Goal: Task Accomplishment & Management: Complete application form

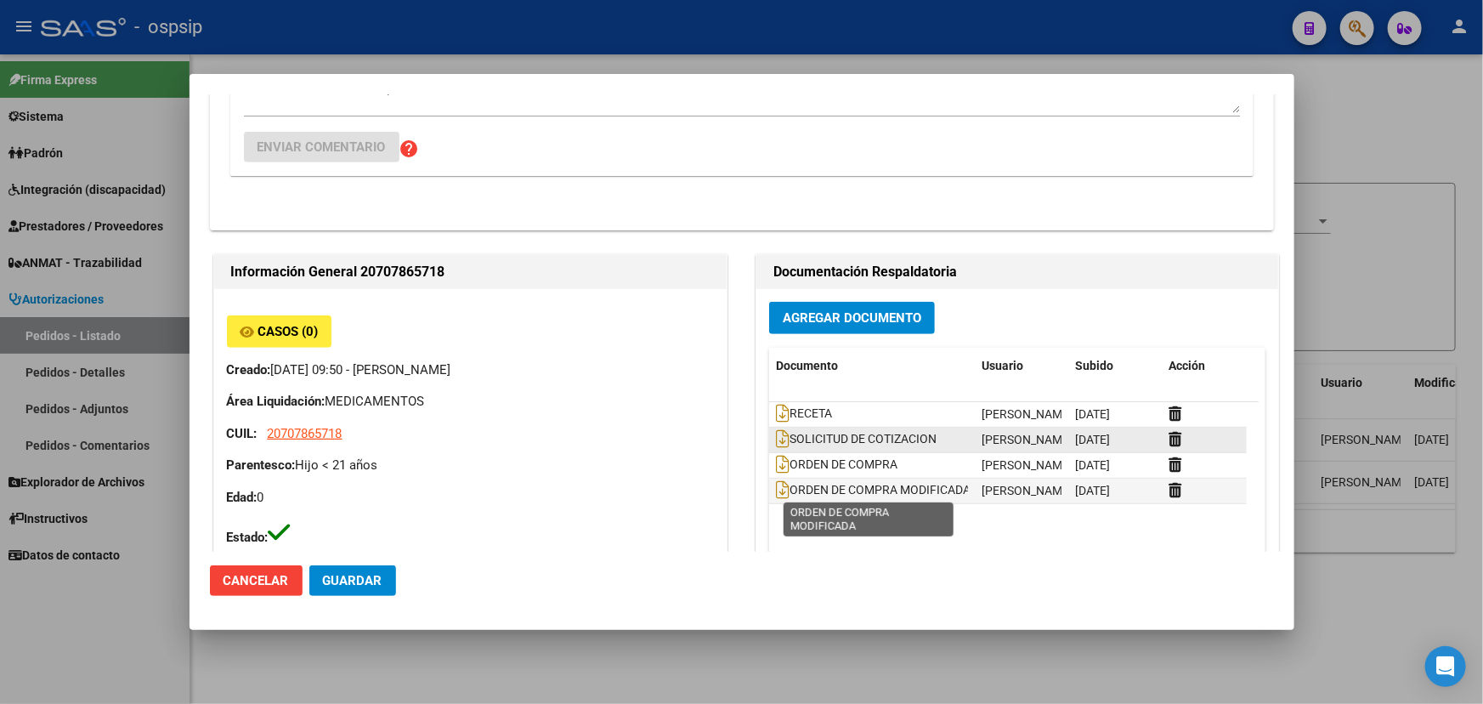
scroll to position [463, 0]
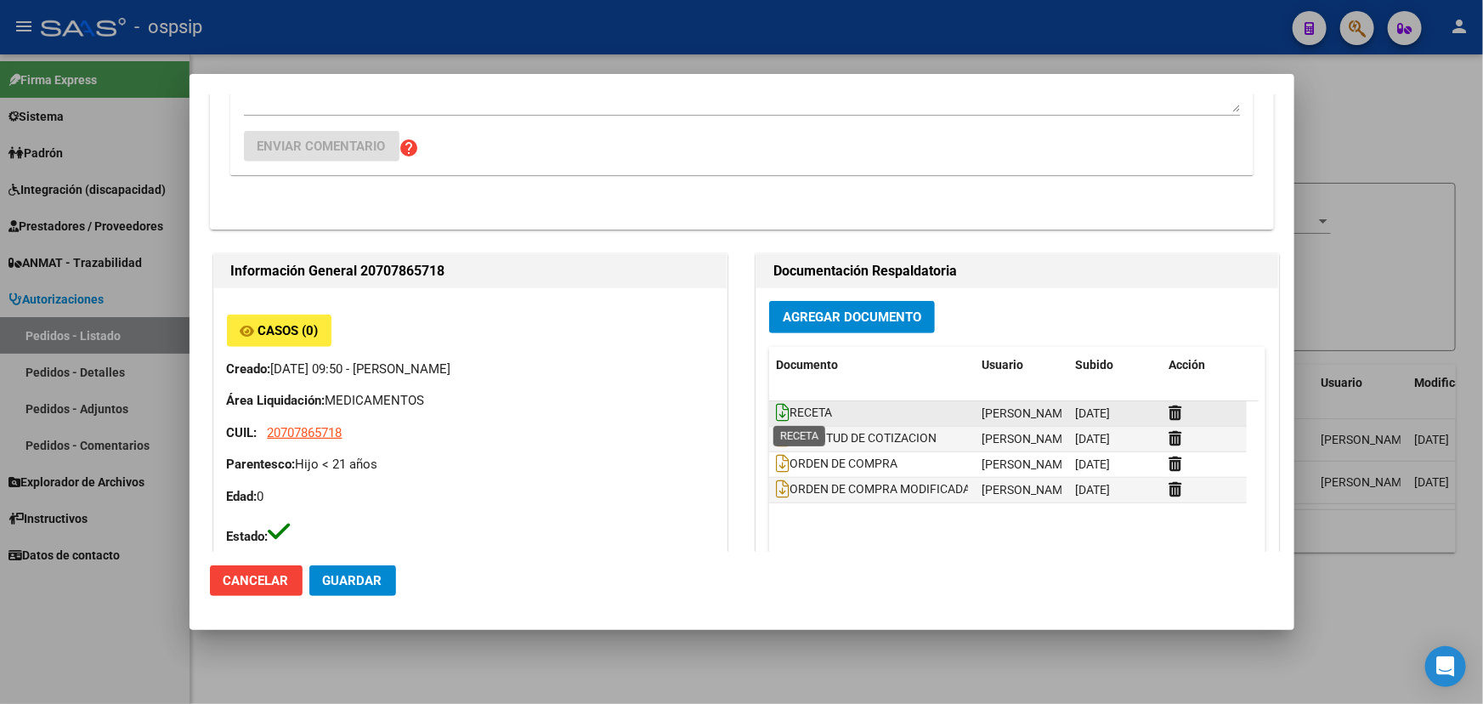
click at [779, 406] on icon at bounding box center [783, 412] width 14 height 19
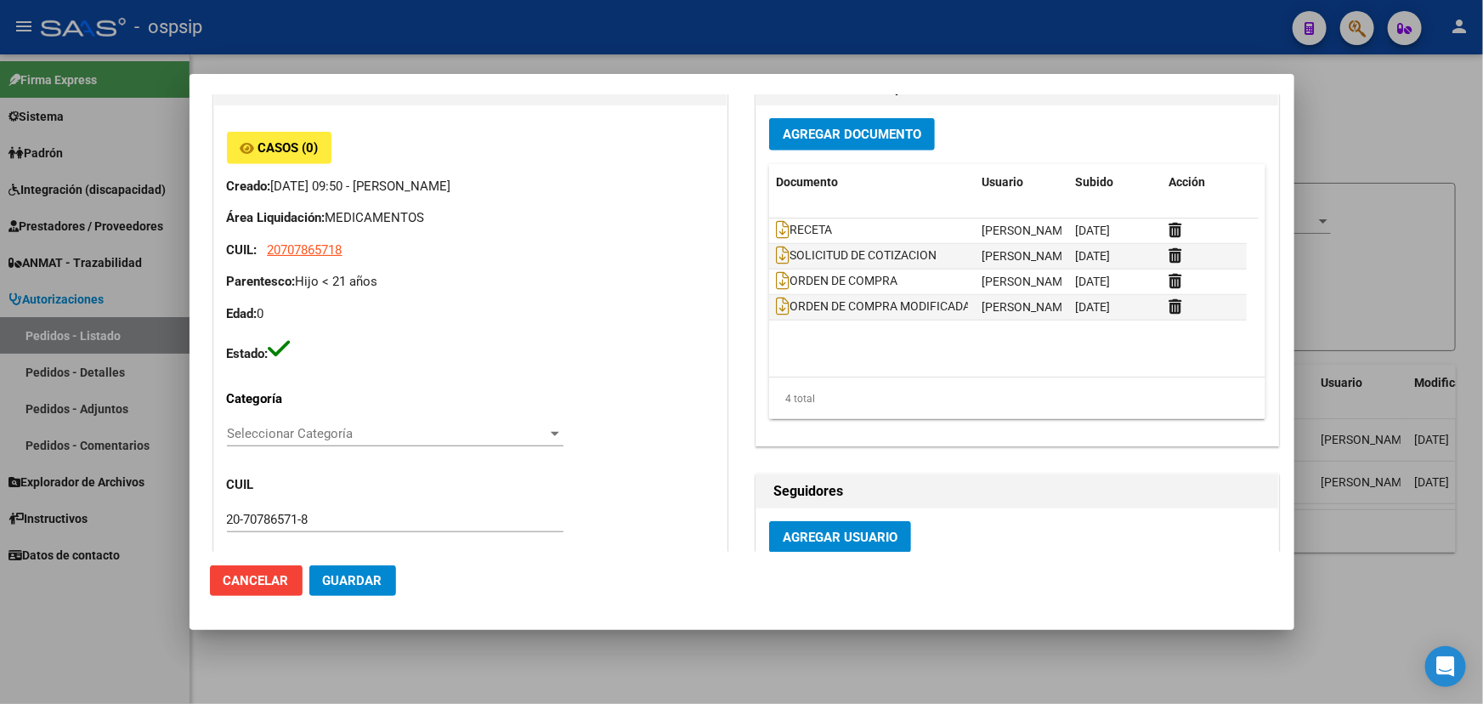
scroll to position [618, 0]
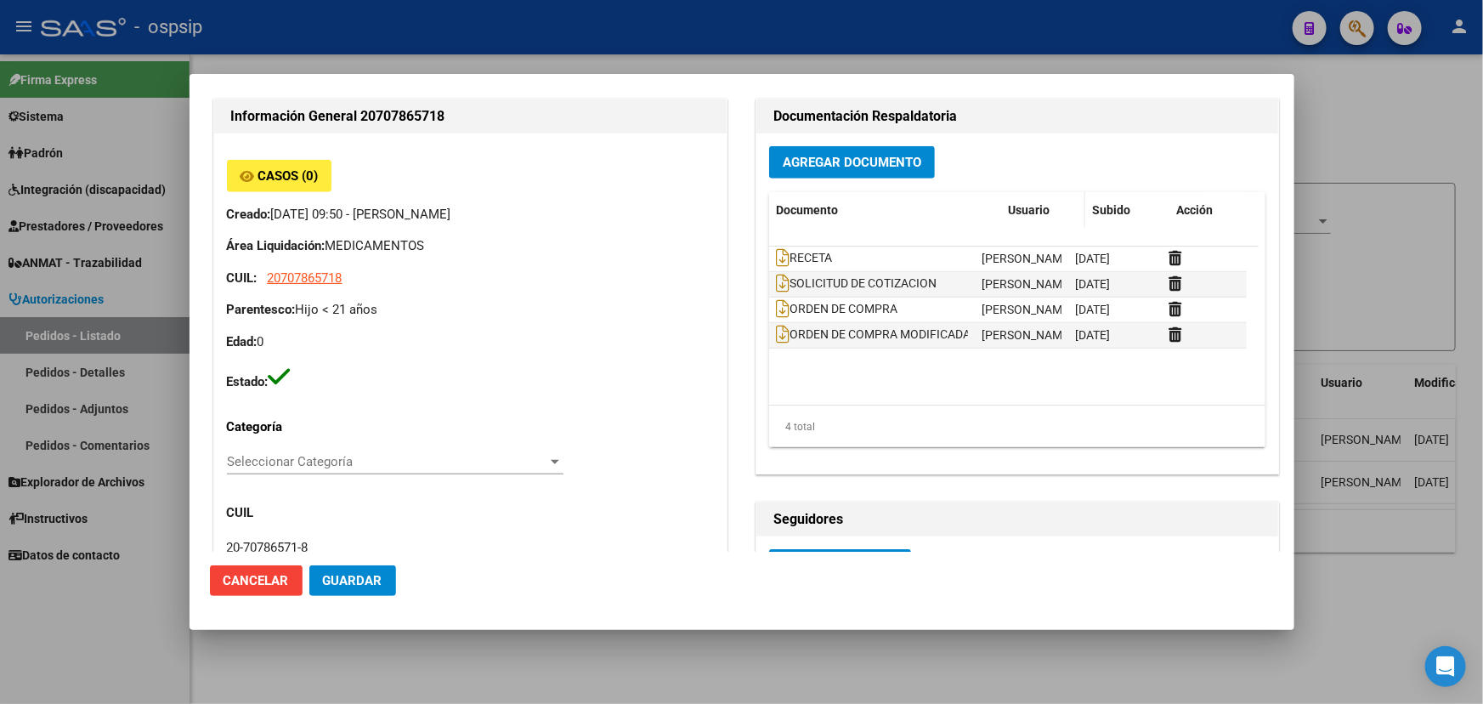
drag, startPoint x: 966, startPoint y: 206, endPoint x: 1020, endPoint y: 210, distance: 53.7
click at [1020, 210] on div "Documento Usuario Subido Acción" at bounding box center [1008, 210] width 478 height 37
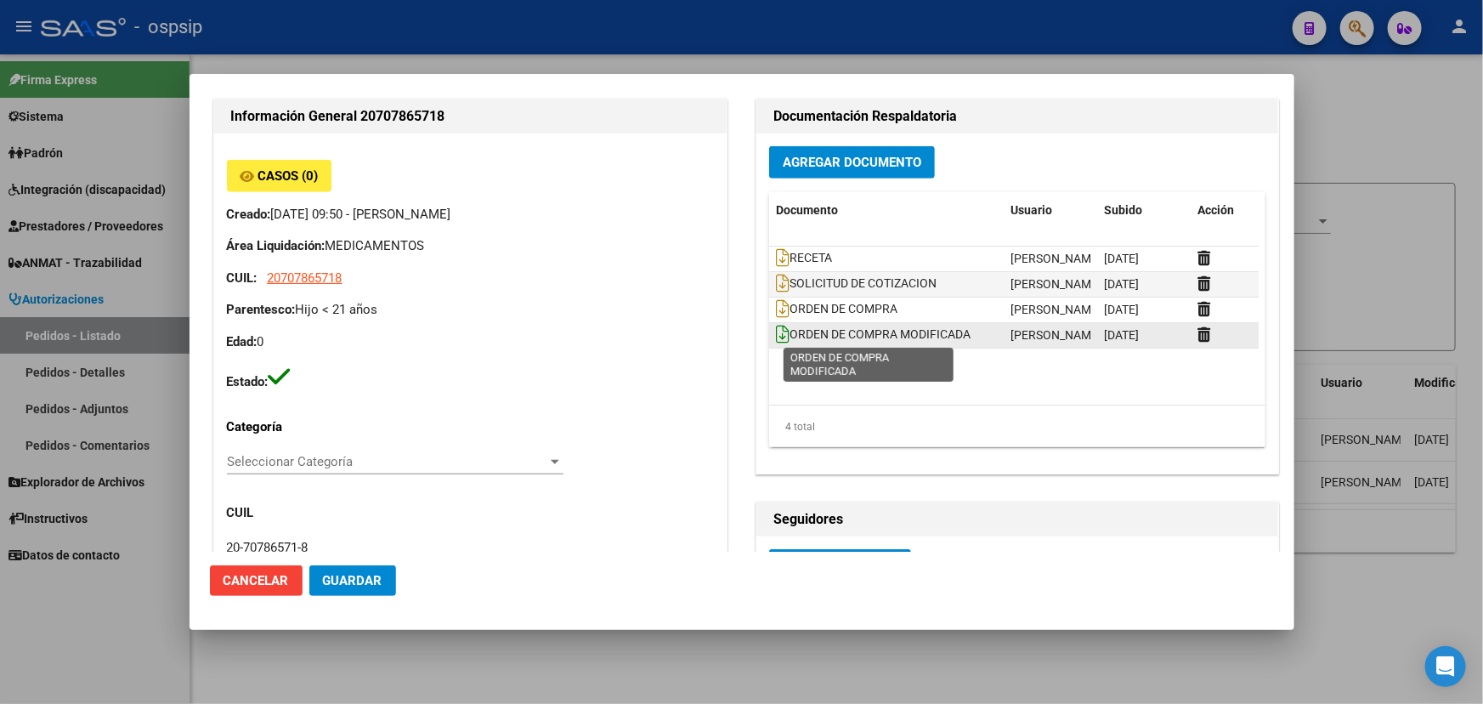
click at [776, 331] on icon at bounding box center [783, 334] width 14 height 19
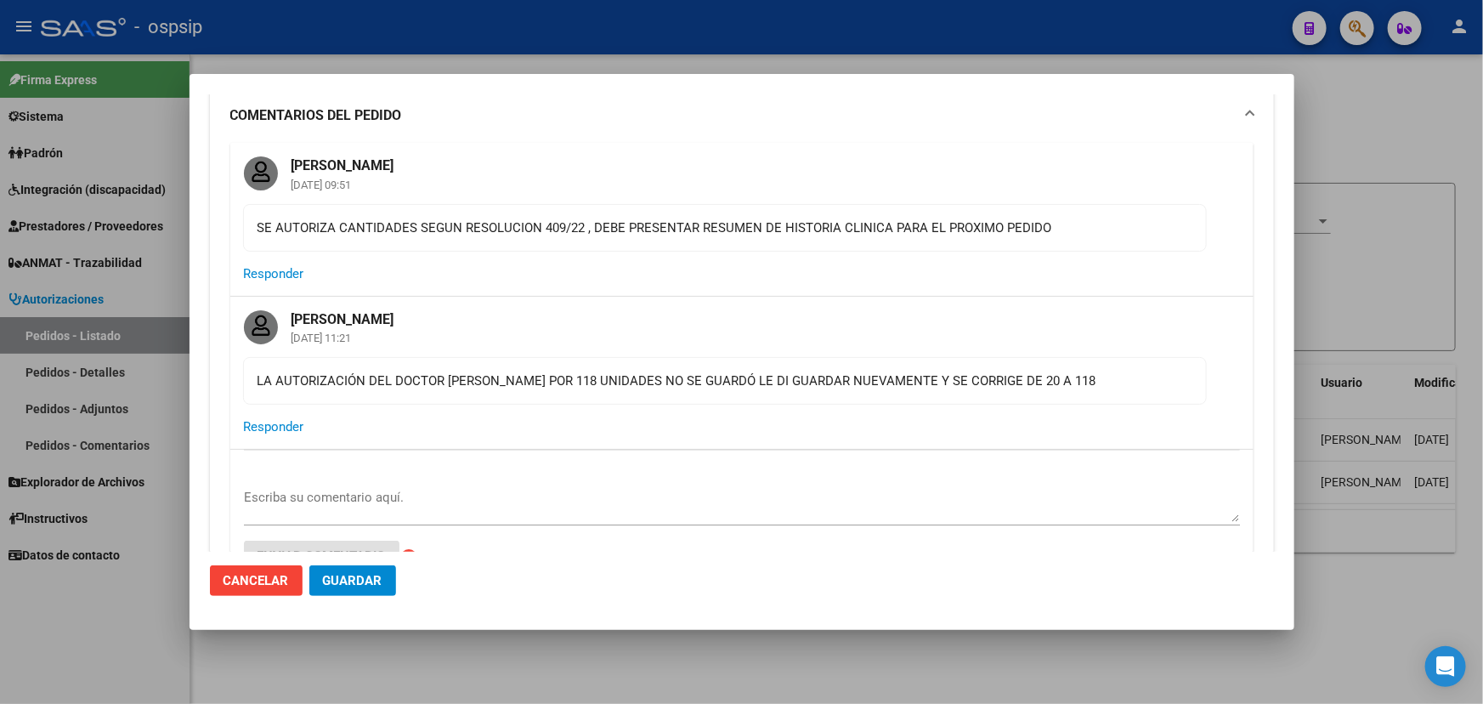
scroll to position [76, 0]
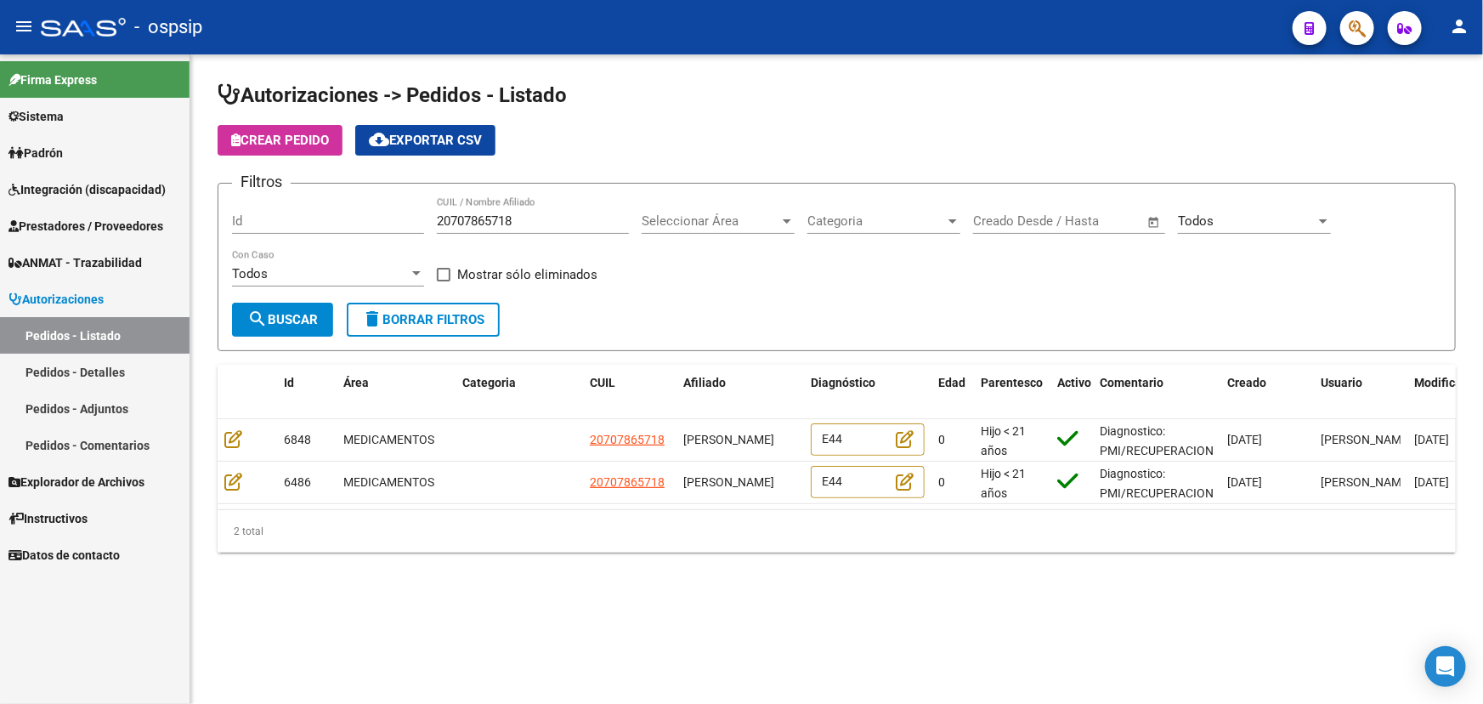
click at [464, 221] on input "20707865718" at bounding box center [533, 220] width 192 height 15
paste input "442869104"
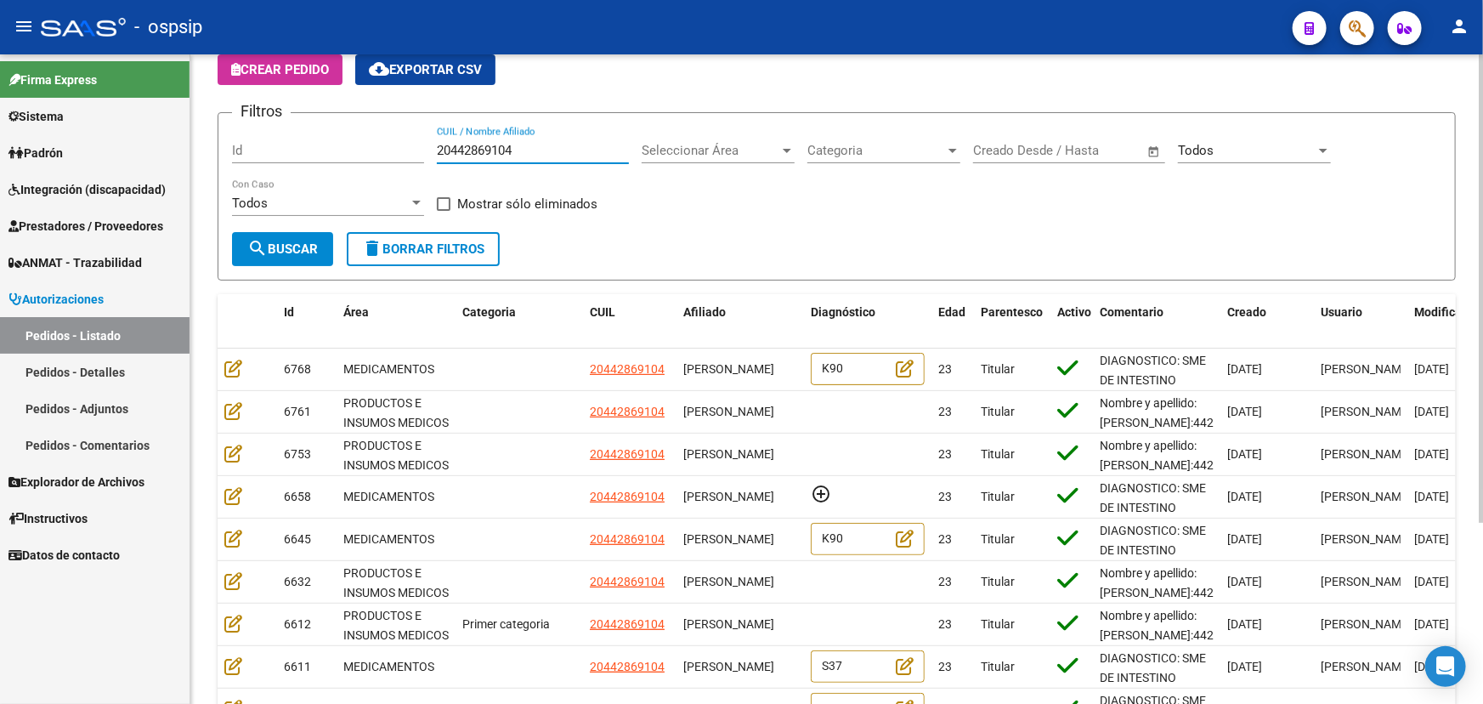
scroll to position [251, 0]
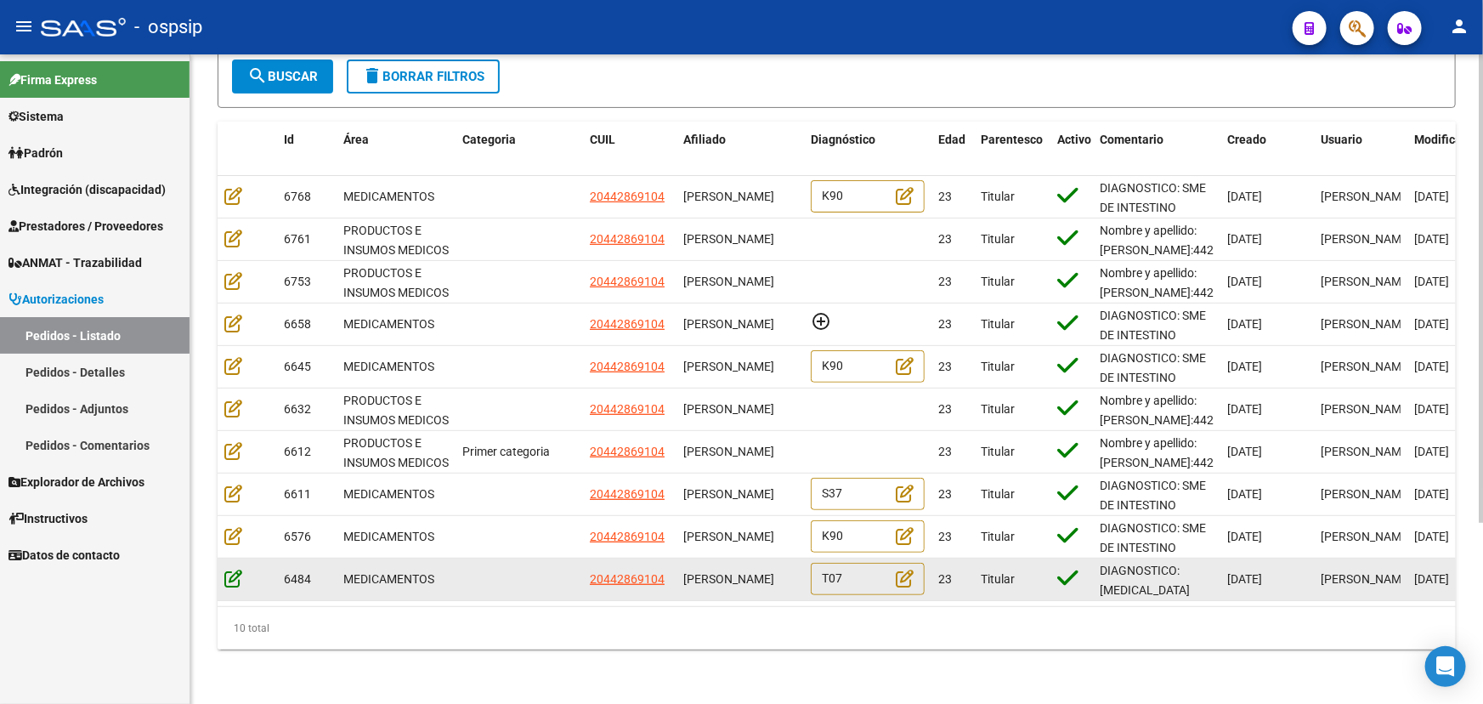
type input "20442869104"
click at [229, 568] on icon at bounding box center [233, 577] width 18 height 19
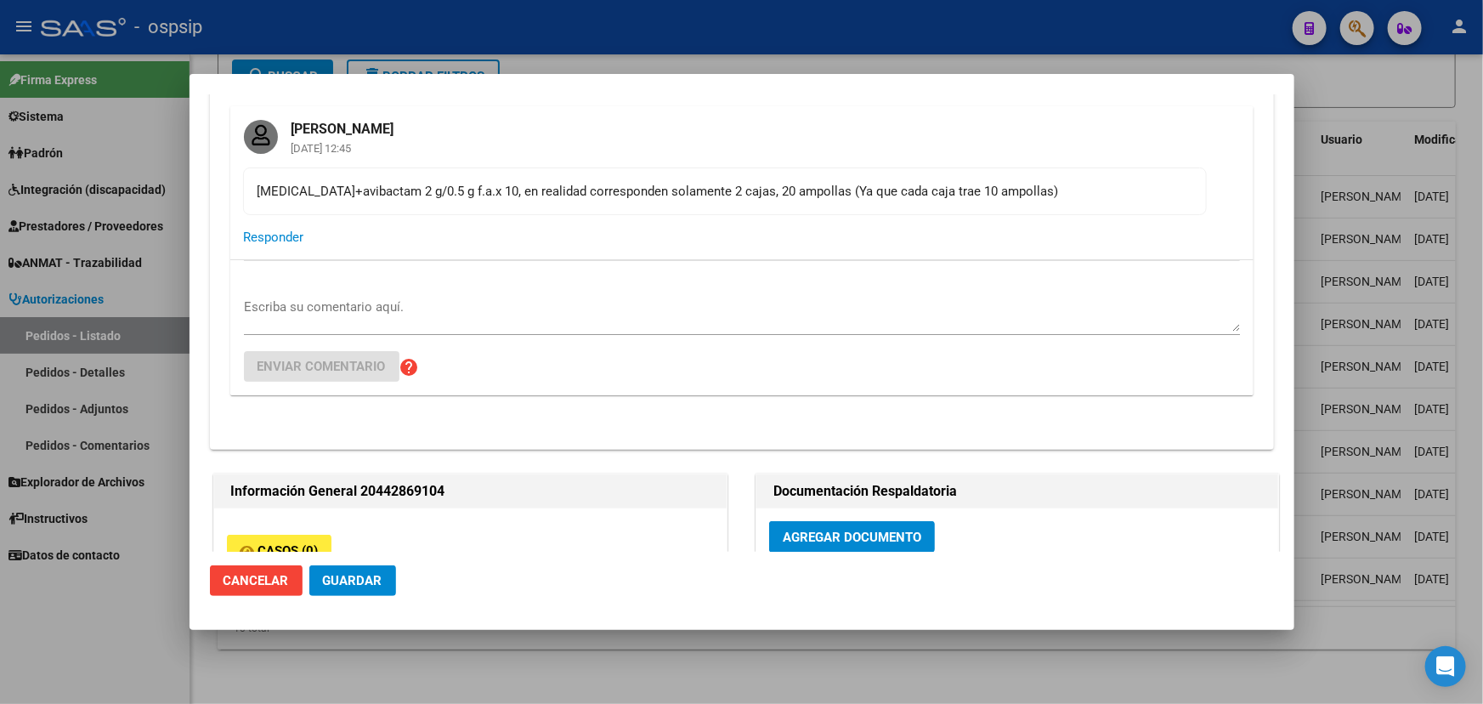
scroll to position [76, 0]
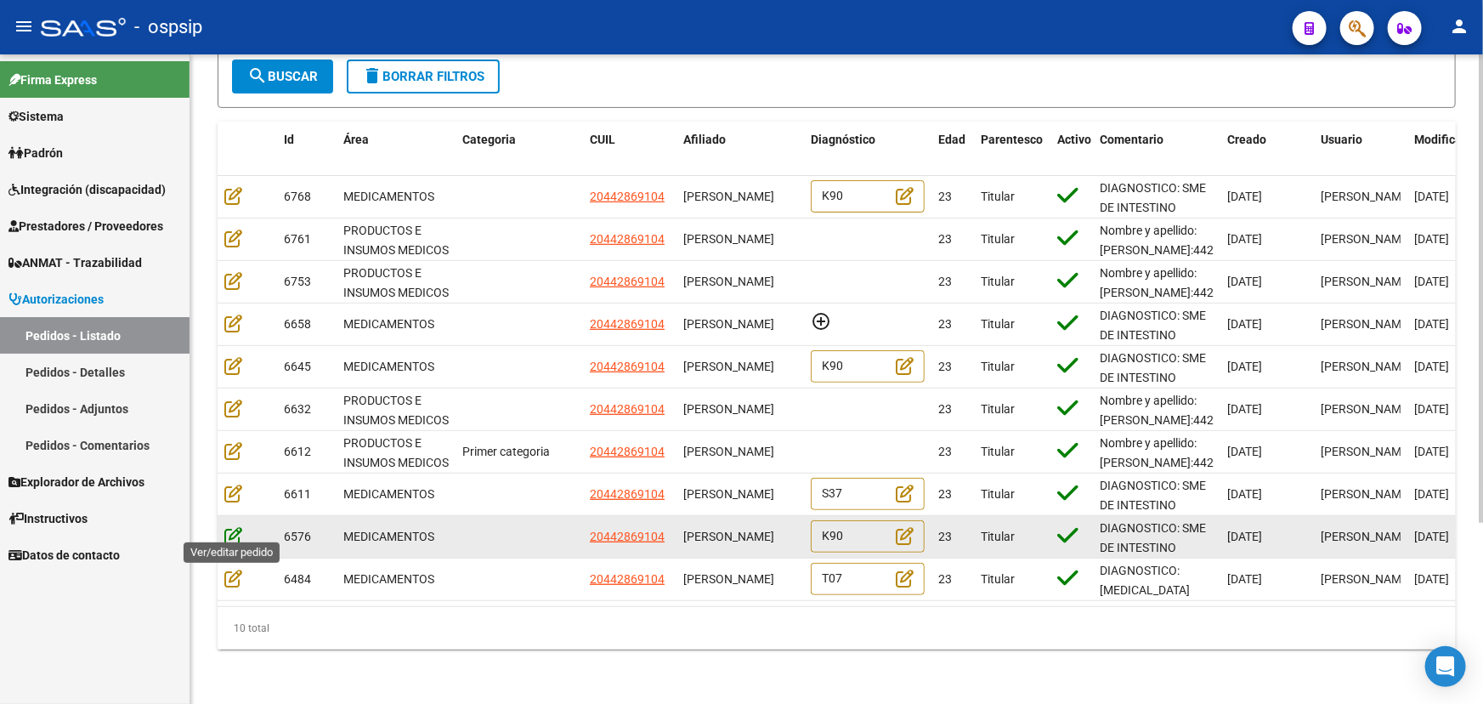
click at [232, 526] on icon at bounding box center [233, 535] width 18 height 19
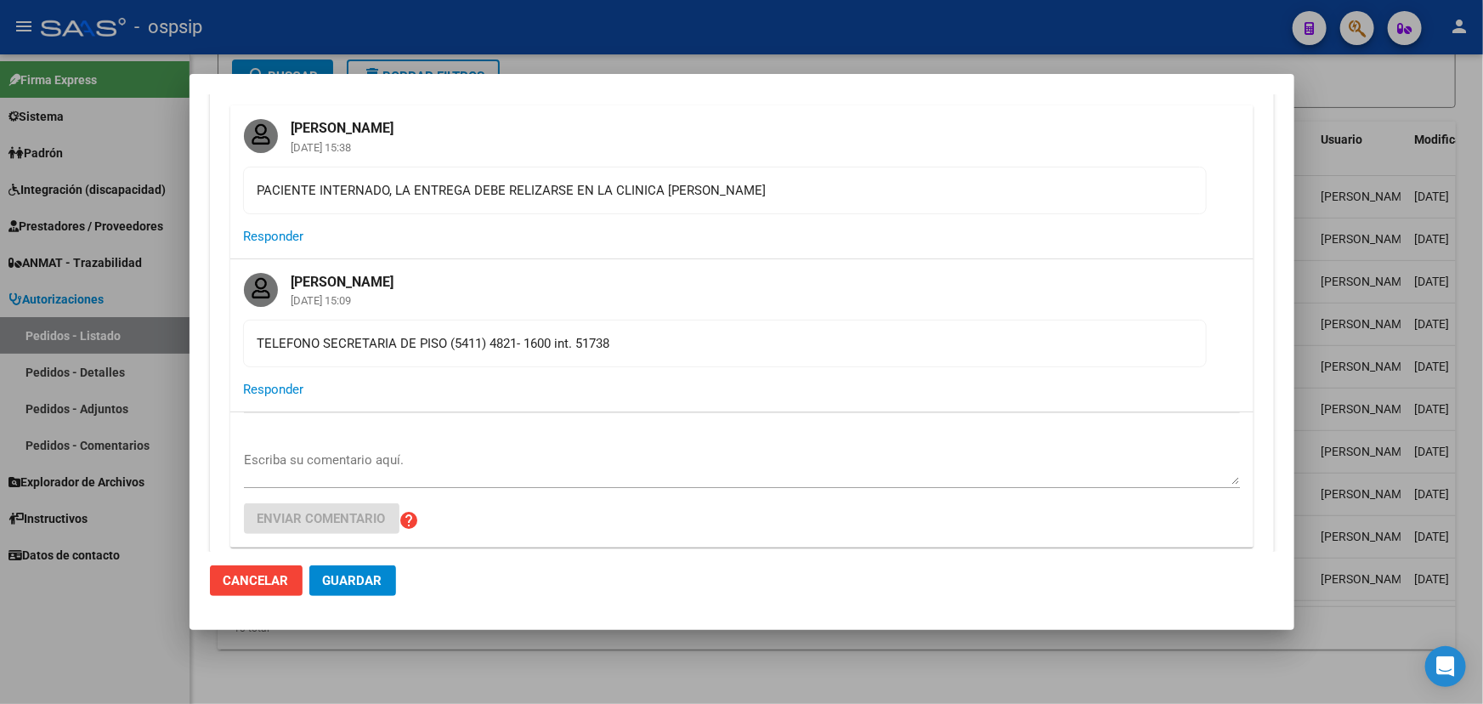
scroll to position [0, 0]
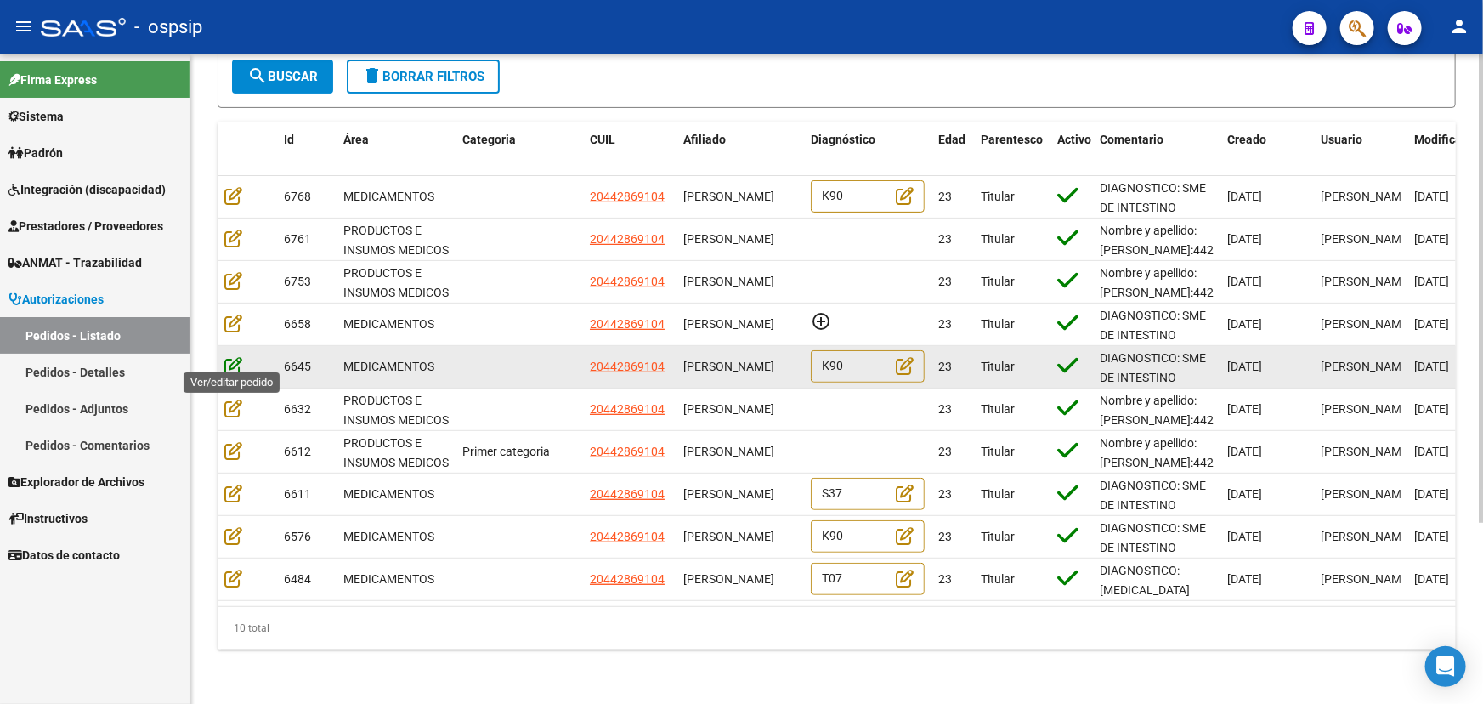
click at [227, 356] on icon at bounding box center [233, 365] width 18 height 19
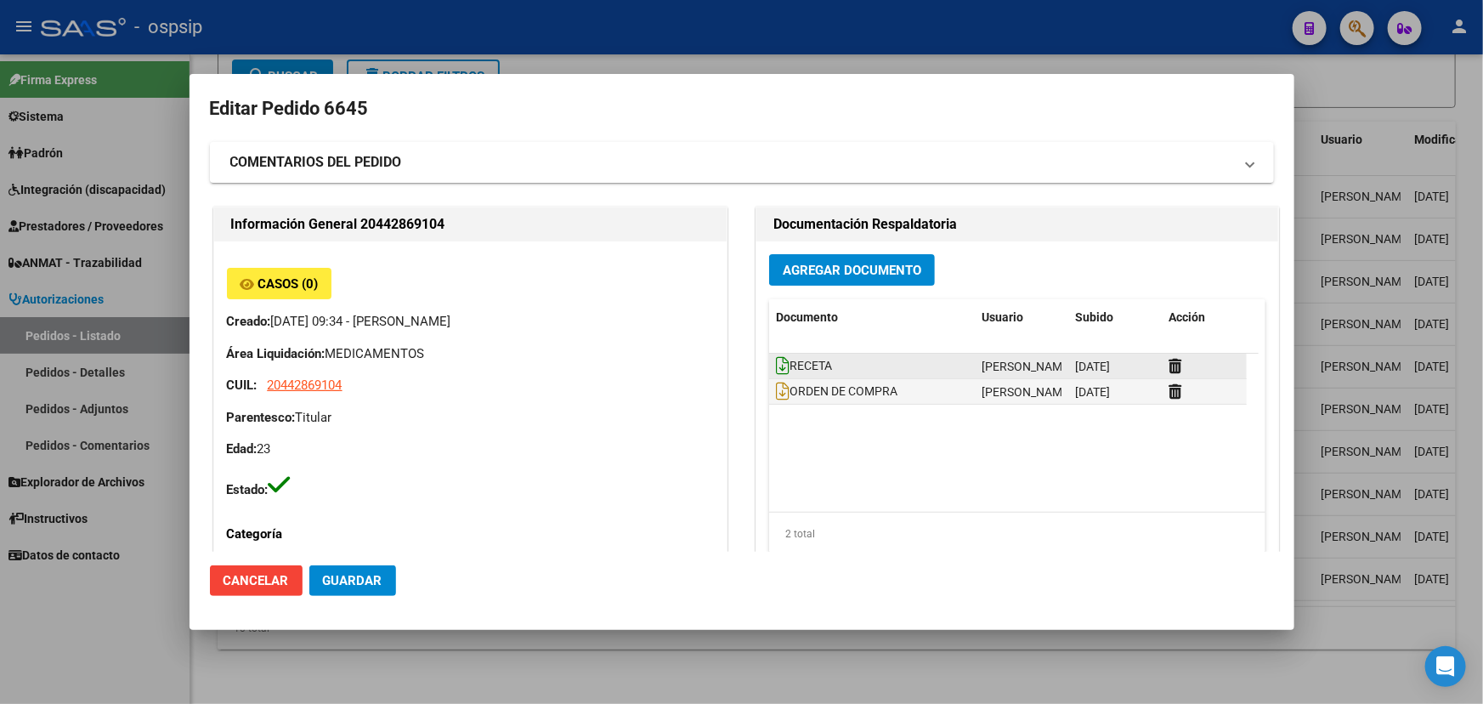
click at [776, 359] on icon at bounding box center [783, 365] width 14 height 19
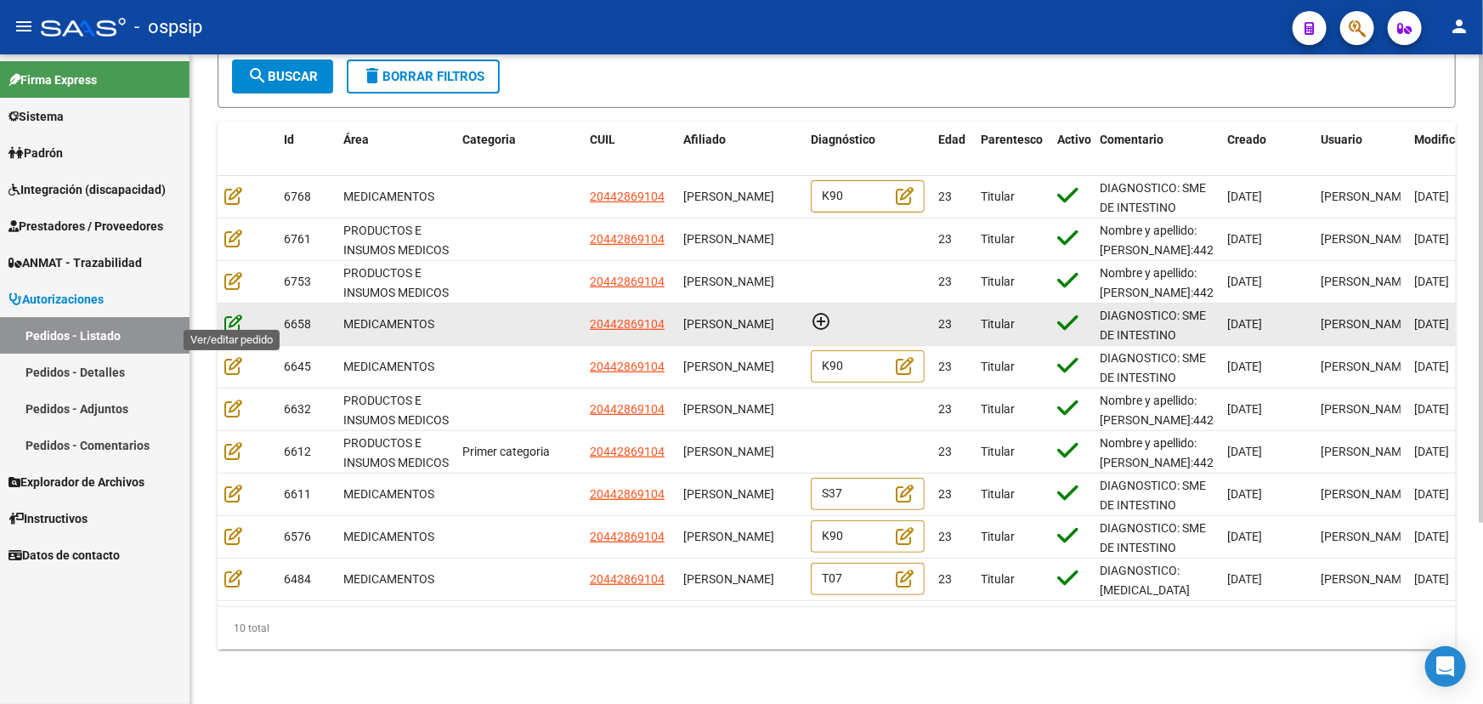
click at [233, 314] on icon at bounding box center [233, 323] width 18 height 19
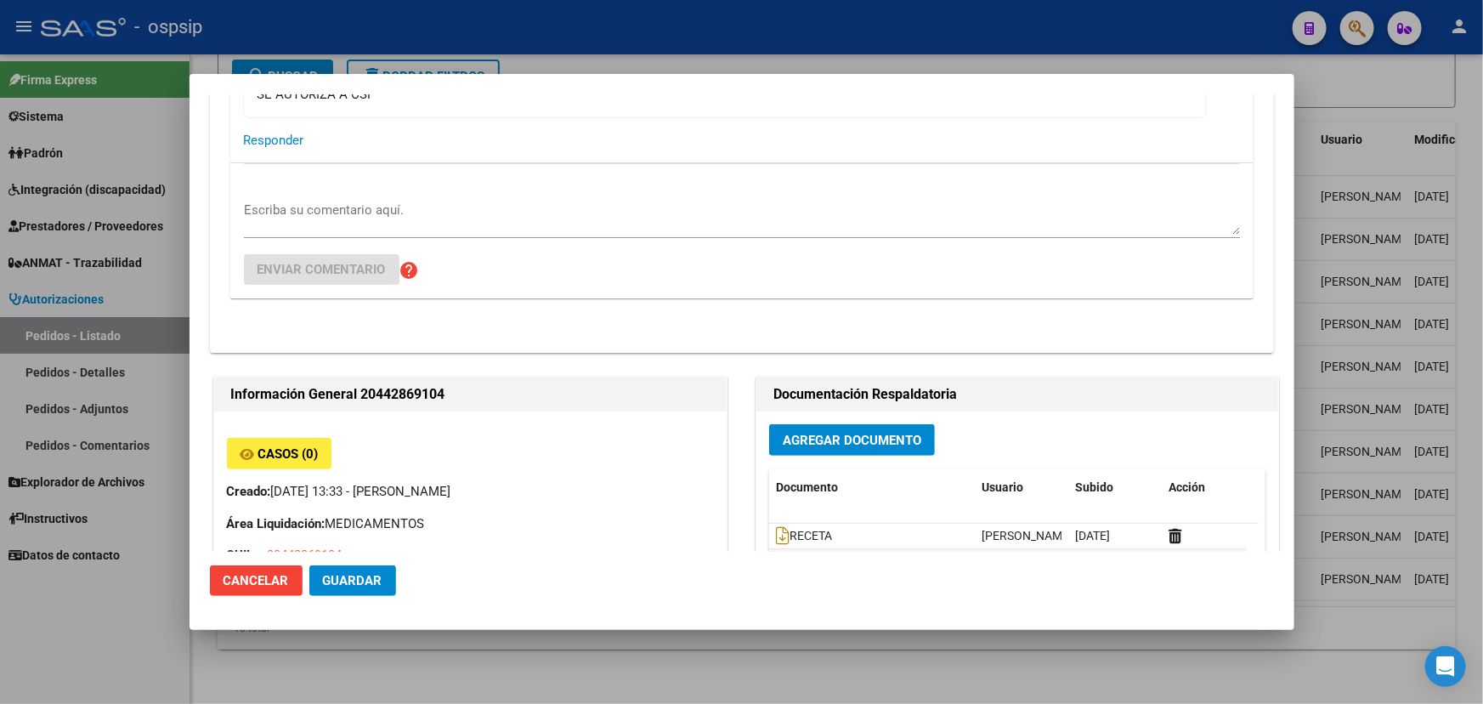
scroll to position [154, 0]
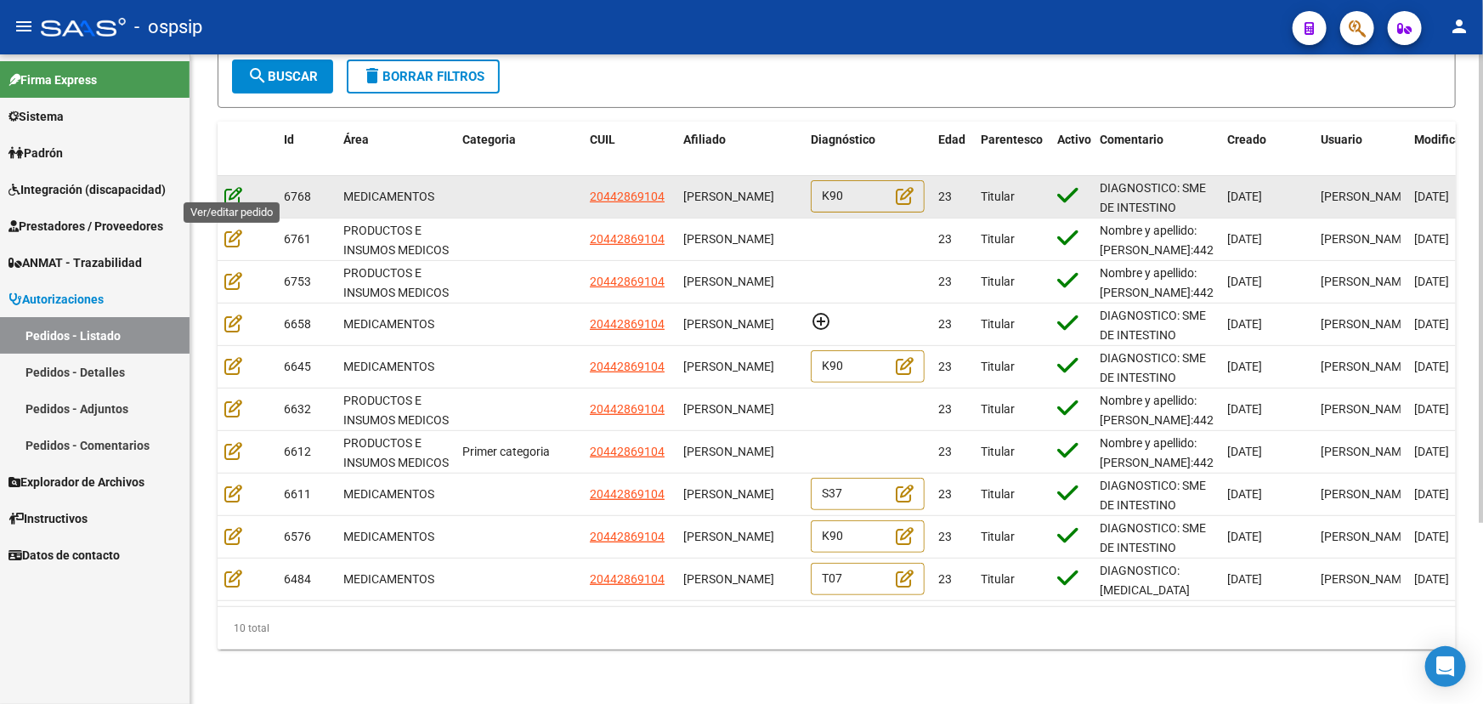
click at [232, 186] on icon at bounding box center [233, 195] width 18 height 19
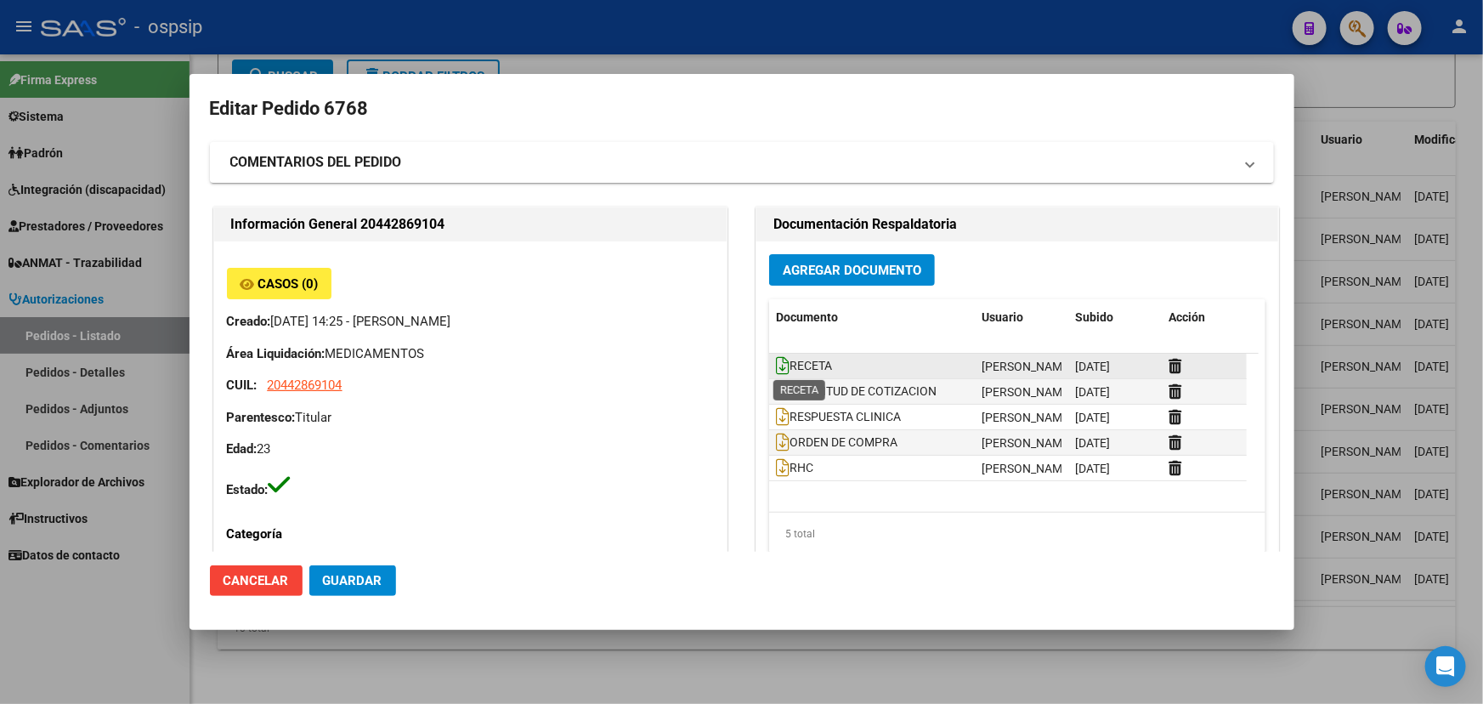
click at [779, 362] on icon at bounding box center [783, 365] width 14 height 19
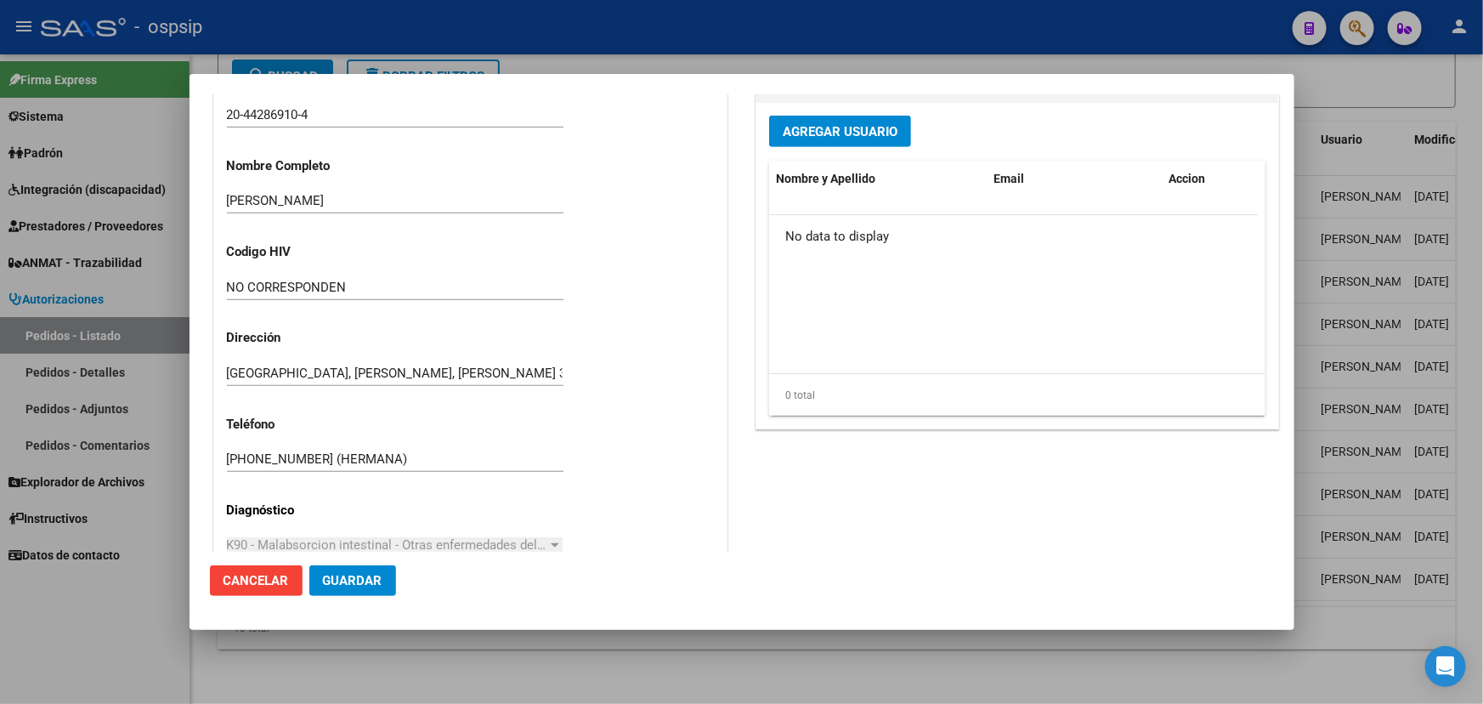
scroll to position [0, 0]
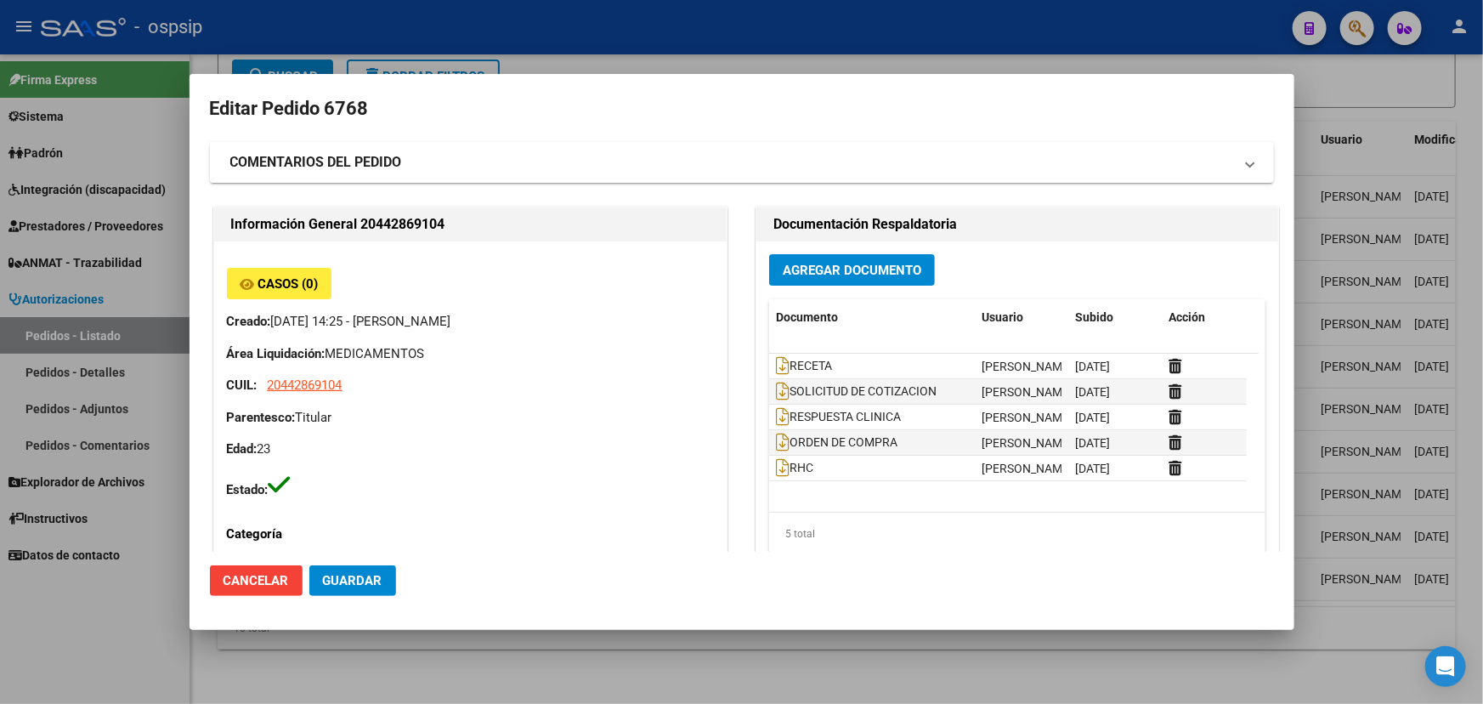
click at [869, 557] on mat-dialog-actions "Cancelar Guardar" at bounding box center [742, 580] width 1064 height 58
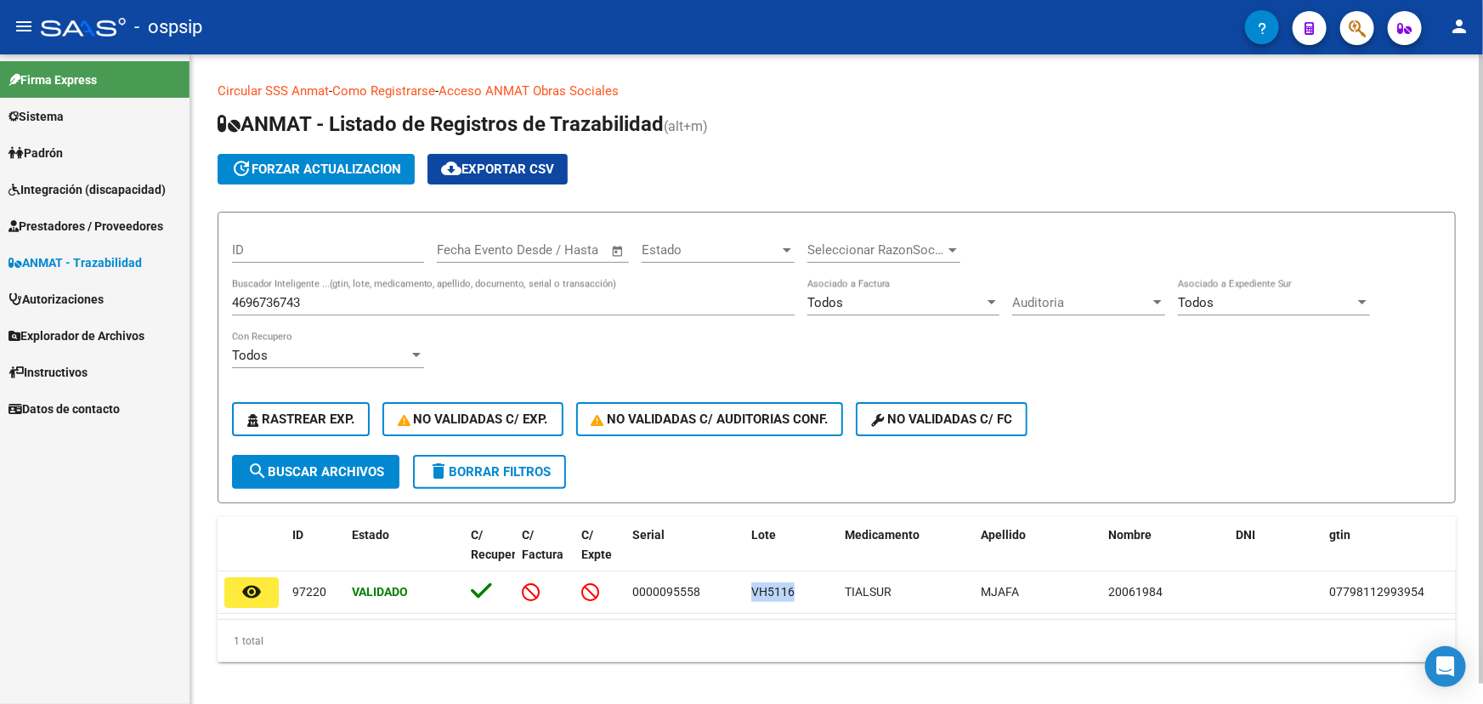
scroll to position [20, 0]
